Goal: Task Accomplishment & Management: Manage account settings

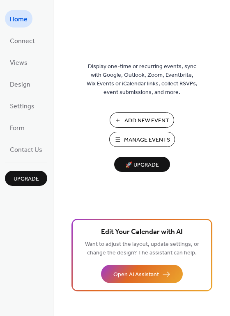
click at [141, 140] on span "Manage Events" at bounding box center [147, 140] width 46 height 9
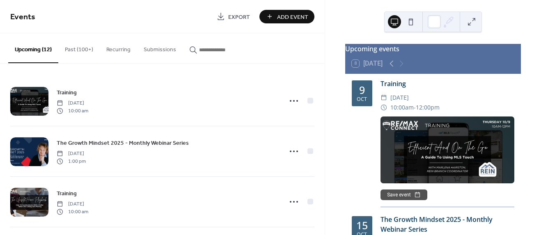
click at [292, 18] on span "Add Event" at bounding box center [292, 17] width 31 height 9
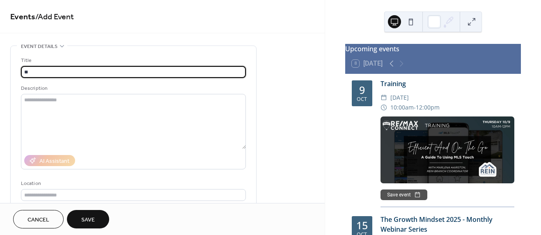
type input "*"
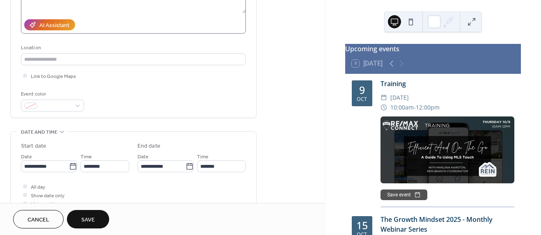
scroll to position [140, 0]
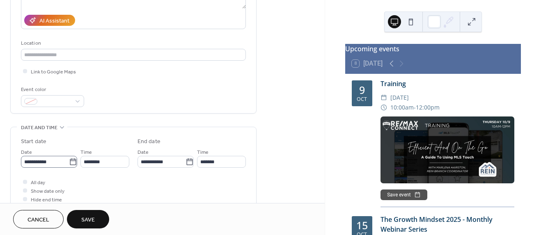
type input "**********"
click at [70, 162] on icon at bounding box center [73, 162] width 8 height 8
click at [69, 162] on input "**********" at bounding box center [45, 162] width 48 height 12
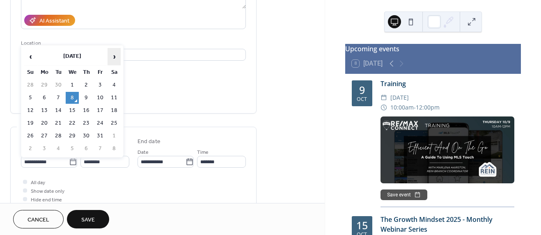
click at [110, 57] on span "›" at bounding box center [114, 56] width 12 height 16
click at [74, 96] on td "5" at bounding box center [72, 98] width 13 height 12
type input "**********"
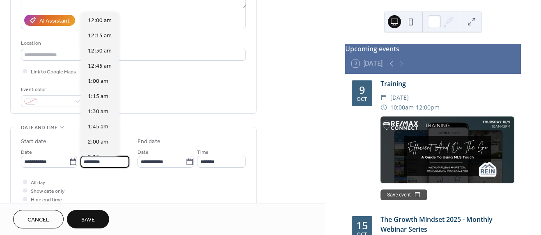
click at [107, 163] on input "********" at bounding box center [104, 162] width 49 height 12
click at [102, 92] on span "8:00 am" at bounding box center [98, 95] width 21 height 9
type input "*******"
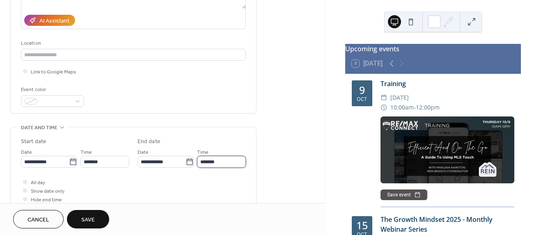
click at [223, 162] on input "*******" at bounding box center [221, 162] width 49 height 12
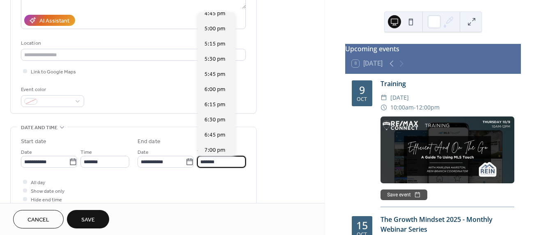
scroll to position [523, 0]
click at [217, 29] on span "5:00 pm" at bounding box center [214, 29] width 21 height 9
type input "*******"
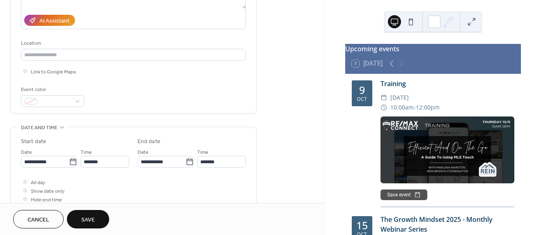
click at [215, 179] on div "All day Show date only Hide end time" at bounding box center [133, 191] width 225 height 26
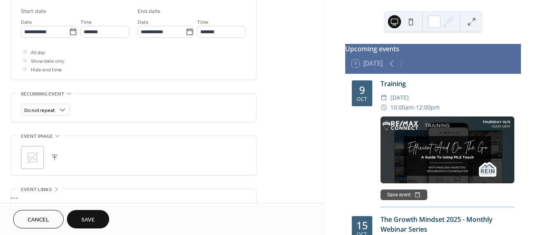
scroll to position [299, 0]
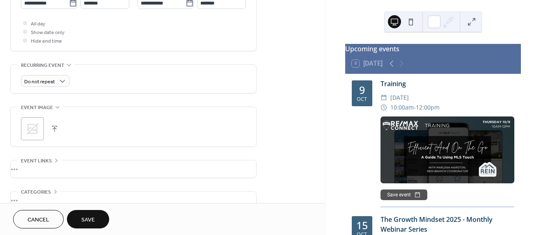
click at [90, 217] on span "Save" at bounding box center [88, 220] width 14 height 9
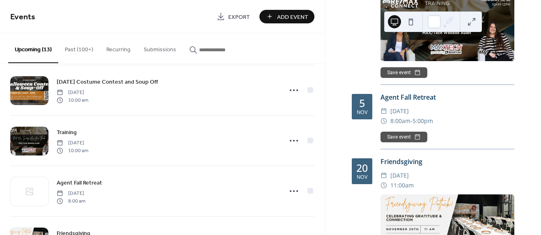
scroll to position [267, 0]
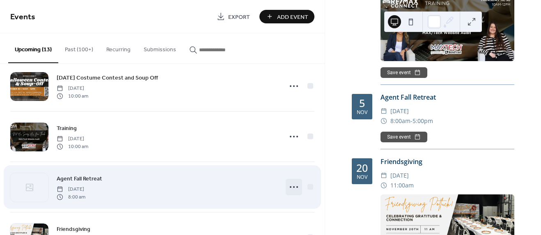
click at [291, 186] on icon at bounding box center [293, 187] width 13 height 13
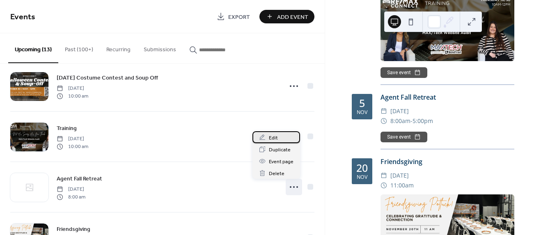
click at [277, 140] on div "Edit" at bounding box center [276, 137] width 48 height 12
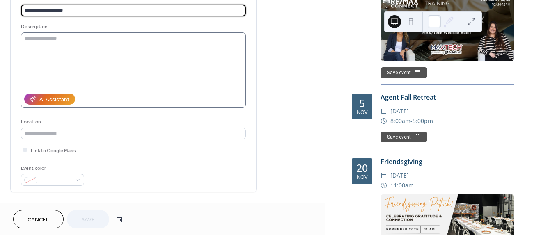
scroll to position [75, 0]
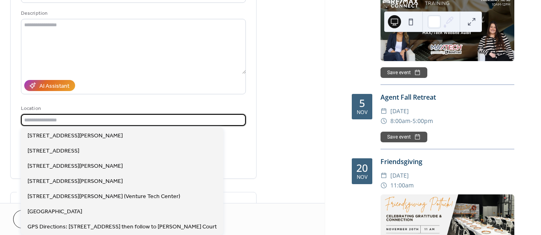
click at [133, 120] on input "text" at bounding box center [133, 120] width 225 height 12
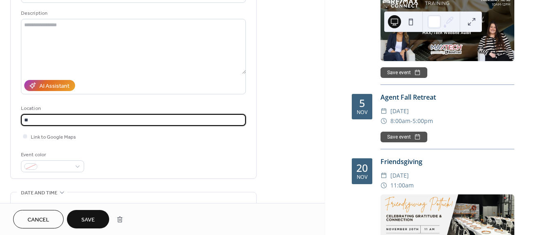
type input "*"
type input "**********"
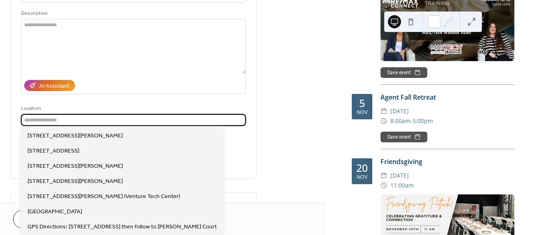
paste input "**********"
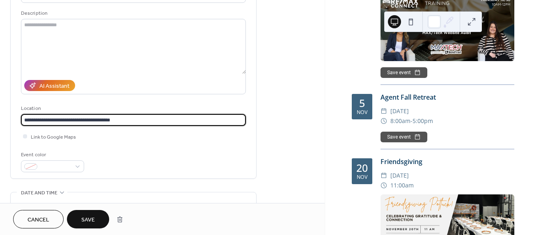
type input "**********"
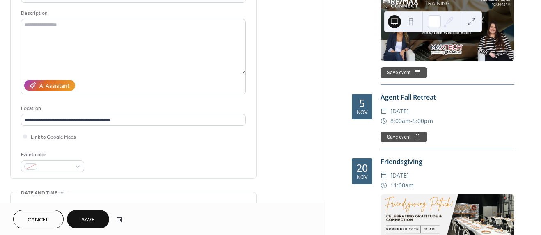
click at [158, 154] on div "Event color" at bounding box center [133, 162] width 225 height 22
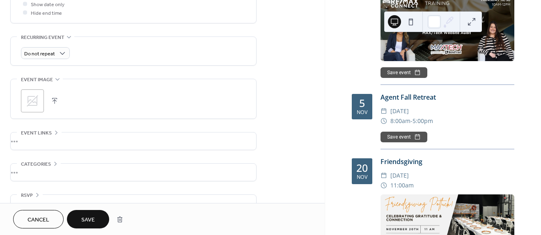
scroll to position [345, 0]
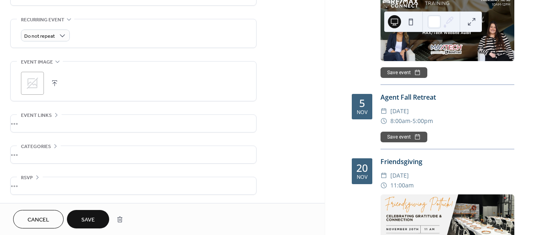
click at [90, 216] on span "Save" at bounding box center [88, 220] width 14 height 9
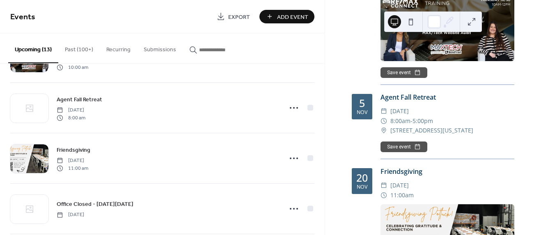
scroll to position [341, 0]
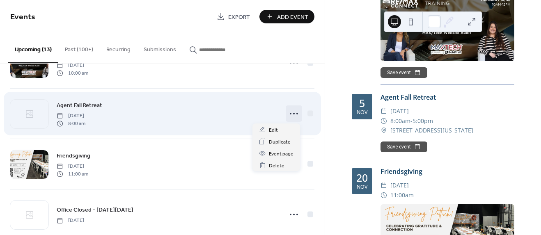
click at [293, 112] on icon at bounding box center [293, 113] width 13 height 13
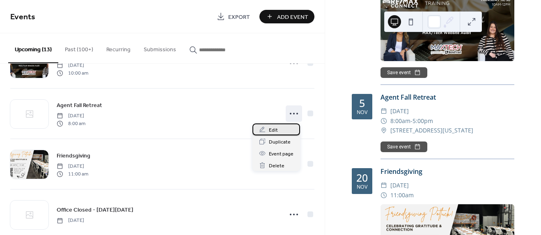
click at [277, 126] on div "Edit" at bounding box center [276, 130] width 48 height 12
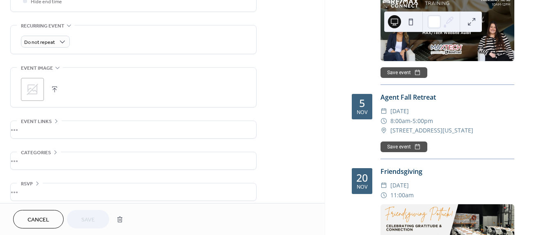
scroll to position [345, 0]
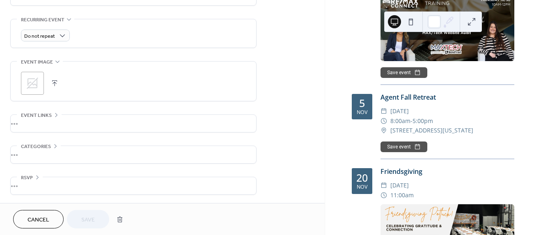
click at [27, 184] on div "•••" at bounding box center [133, 185] width 245 height 17
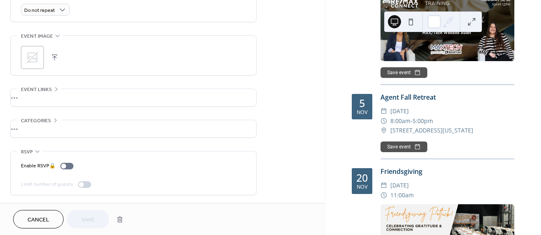
scroll to position [370, 0]
click at [132, 169] on div "Enable RSVP 🔒" at bounding box center [133, 167] width 225 height 9
click at [118, 184] on div "Limit number of guests" at bounding box center [133, 185] width 225 height 9
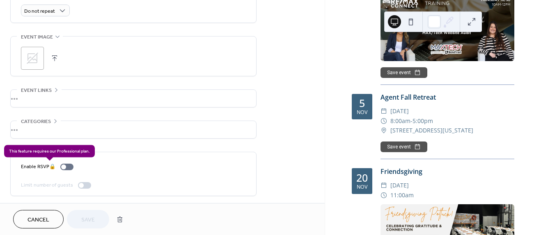
click at [68, 164] on div "Enable RSVP 🔒" at bounding box center [49, 167] width 56 height 9
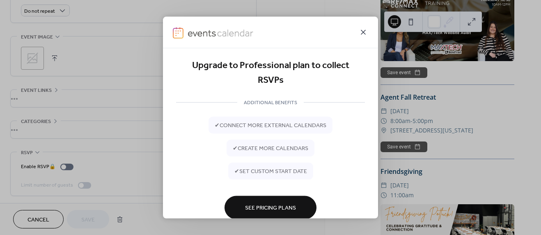
click at [363, 30] on icon at bounding box center [363, 32] width 10 height 10
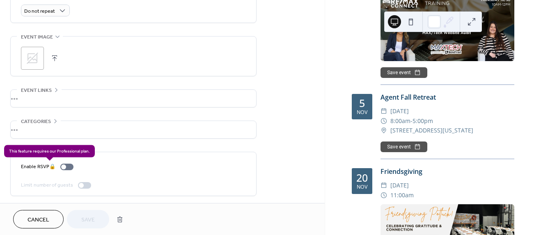
click at [65, 168] on div "Enable RSVP 🔒" at bounding box center [49, 167] width 56 height 9
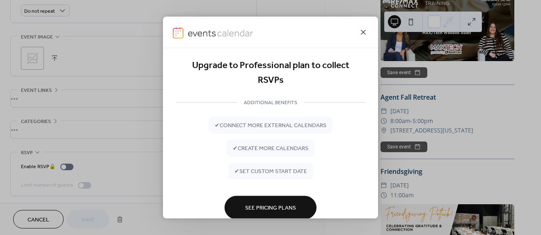
click at [362, 30] on icon at bounding box center [363, 32] width 10 height 10
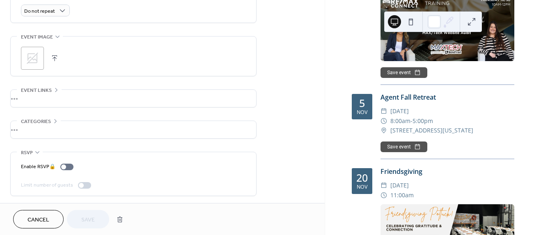
click at [41, 213] on button "Cancel" at bounding box center [38, 219] width 50 height 18
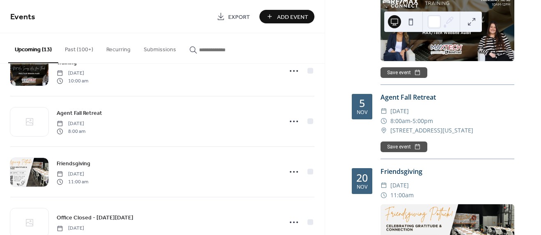
scroll to position [335, 0]
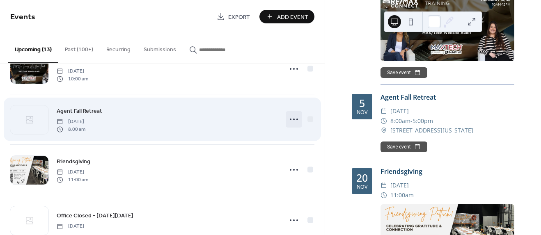
click at [290, 118] on icon at bounding box center [293, 119] width 13 height 13
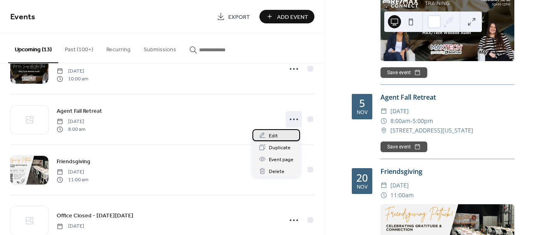
click at [280, 133] on div "Edit" at bounding box center [276, 135] width 48 height 12
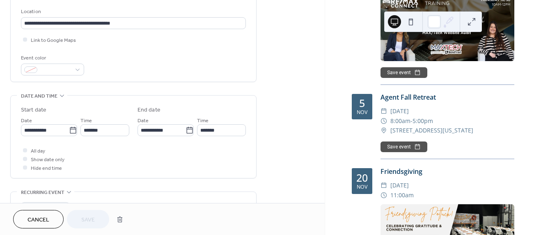
scroll to position [174, 0]
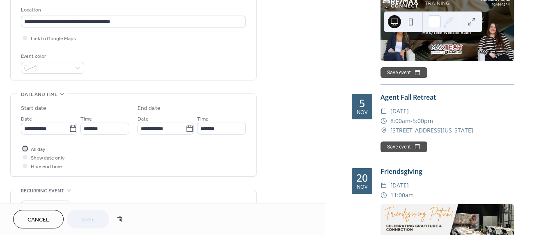
click at [26, 149] on div at bounding box center [25, 149] width 4 height 4
click at [26, 149] on icon at bounding box center [25, 148] width 2 height 2
click at [86, 216] on span "Save" at bounding box center [88, 220] width 14 height 9
